Goal: Transaction & Acquisition: Purchase product/service

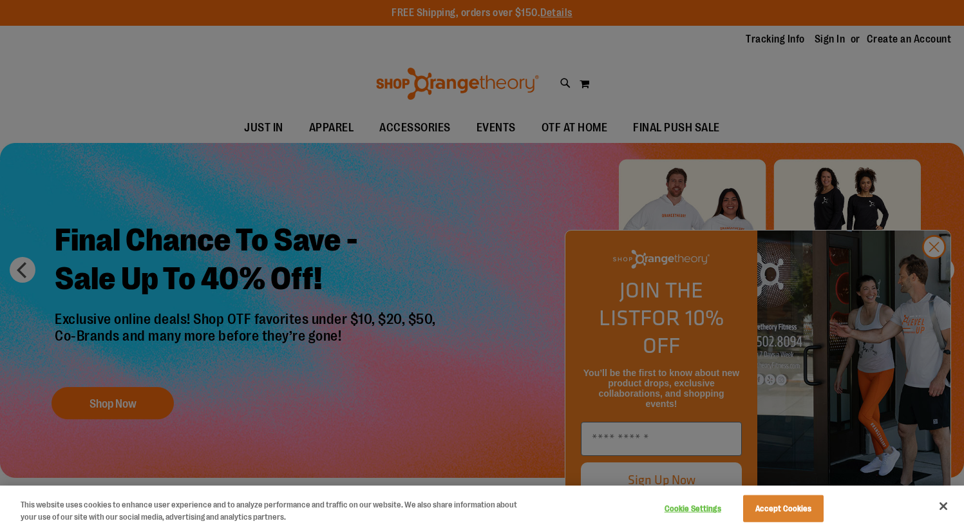
click at [930, 279] on div at bounding box center [482, 265] width 964 height 530
click at [945, 507] on button "Close" at bounding box center [943, 506] width 28 height 28
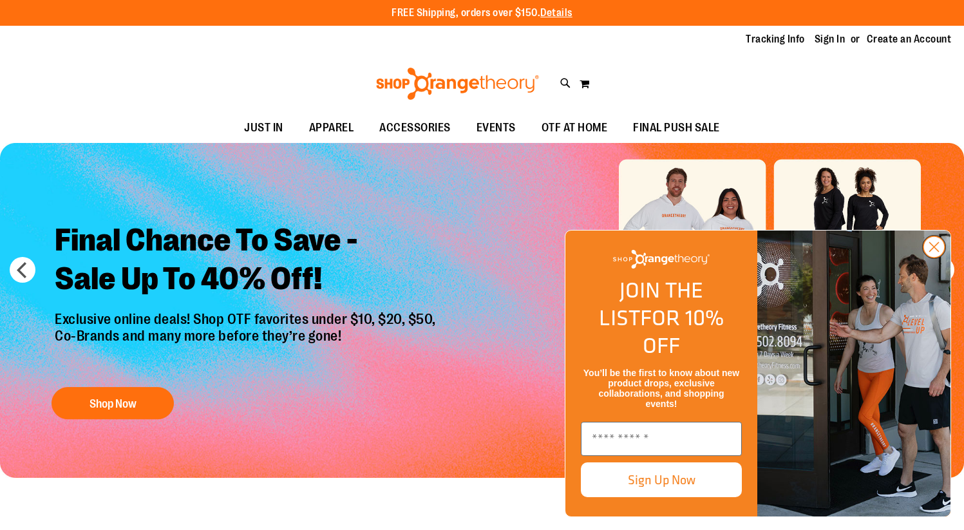
click at [938, 258] on circle "Close dialog" at bounding box center [934, 246] width 21 height 21
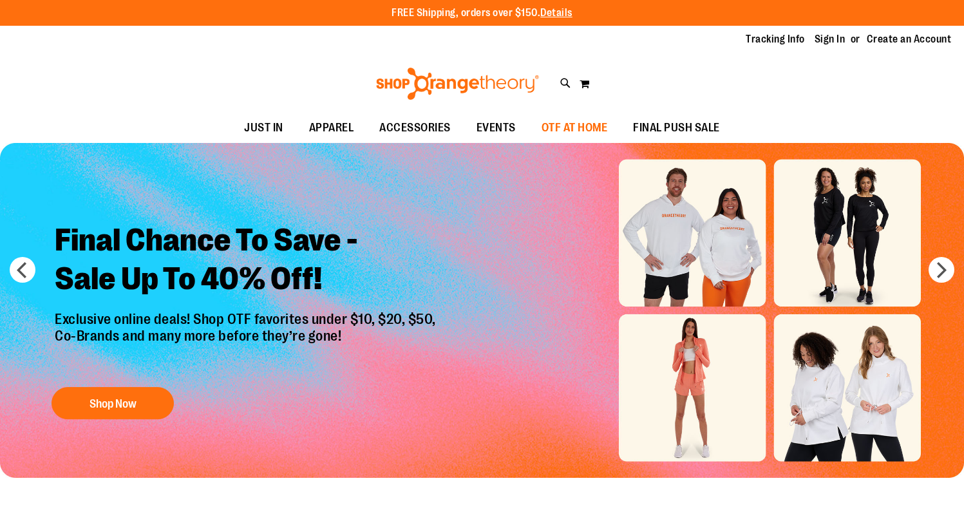
click at [589, 131] on span "OTF AT HOME" at bounding box center [575, 127] width 66 height 29
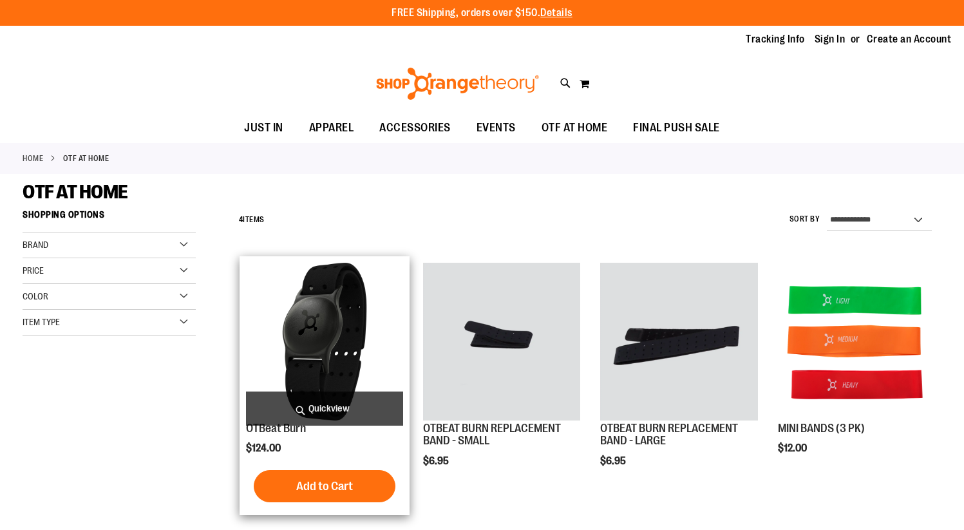
click at [299, 362] on img "product" at bounding box center [324, 341] width 157 height 157
